Goal: Transaction & Acquisition: Download file/media

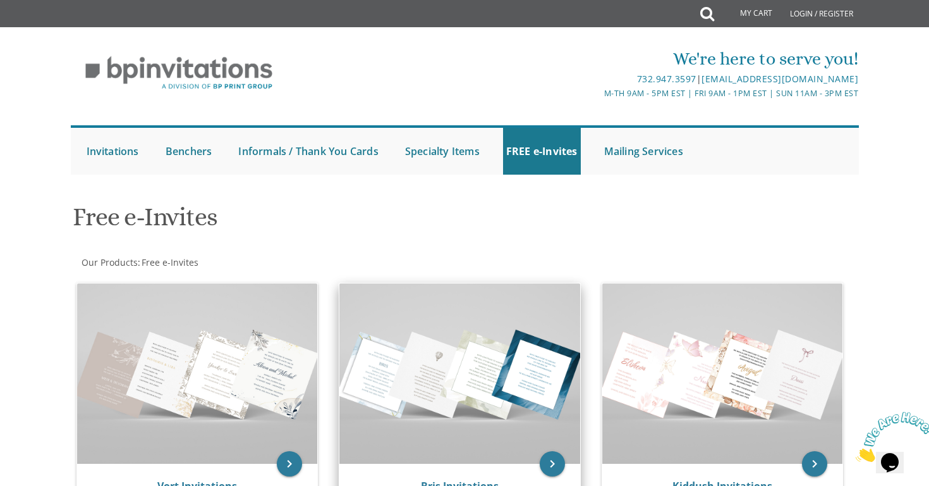
click at [453, 346] on img at bounding box center [460, 373] width 241 height 180
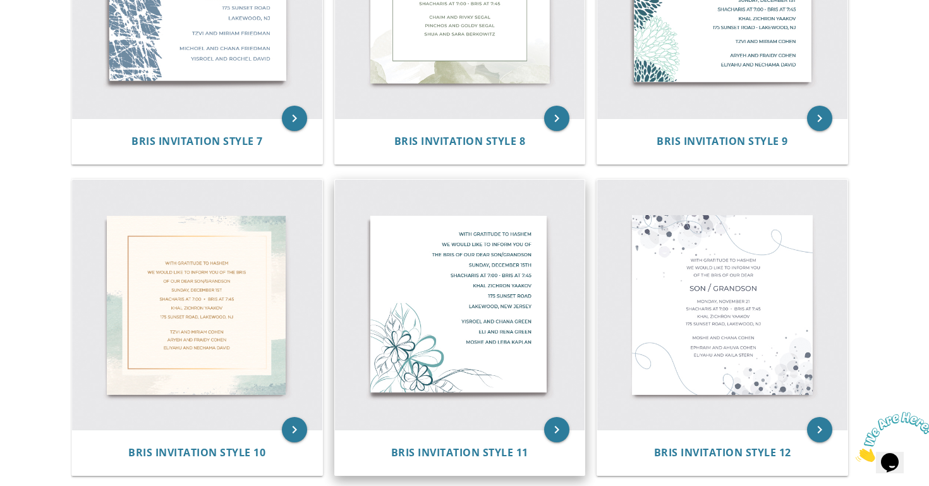
scroll to position [1032, 0]
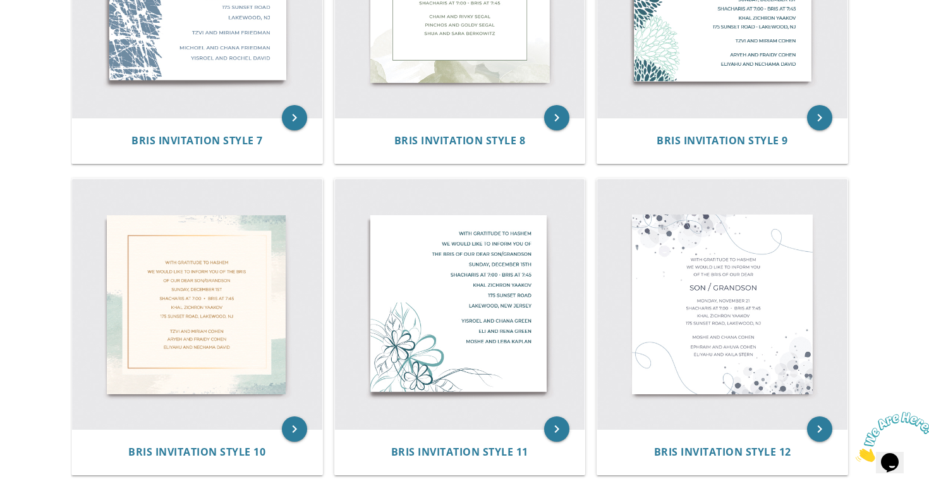
click at [331, 316] on div "keyboard_arrow_right Bris Invitation Style 10" at bounding box center [202, 328] width 263 height 311
click at [234, 326] on img at bounding box center [197, 304] width 250 height 250
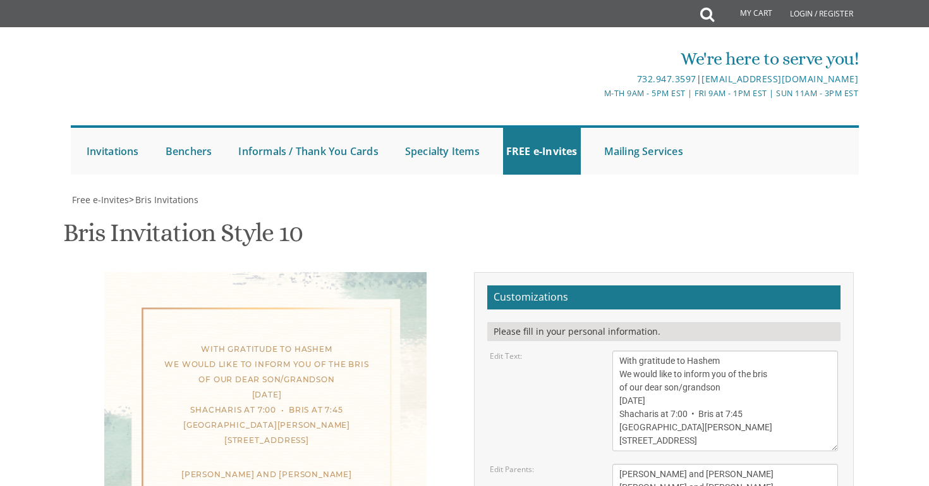
click at [295, 434] on div "With gratitude to Hashem We would like to inform you of the bris of our dear so…" at bounding box center [267, 394] width 269 height 106
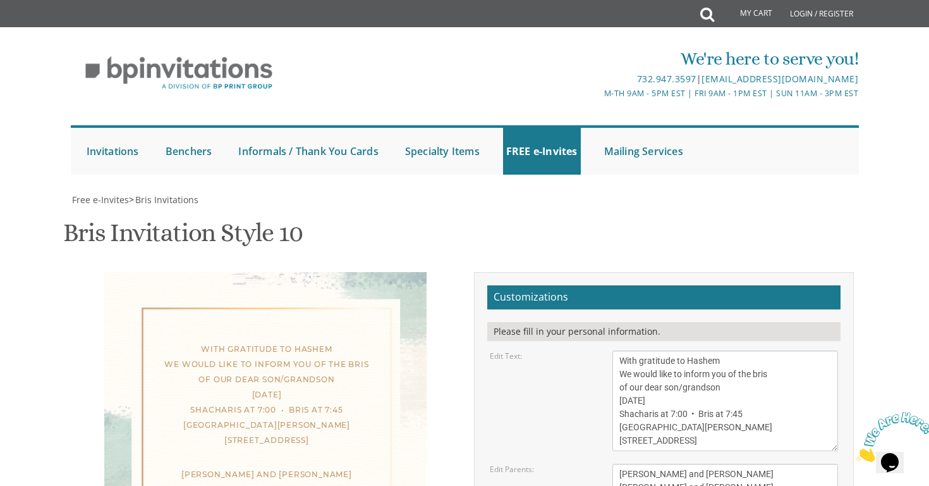
scroll to position [254, 0]
type input "[EMAIL_ADDRESS][DOMAIN_NAME]"
